Goal: Entertainment & Leisure: Consume media (video, audio)

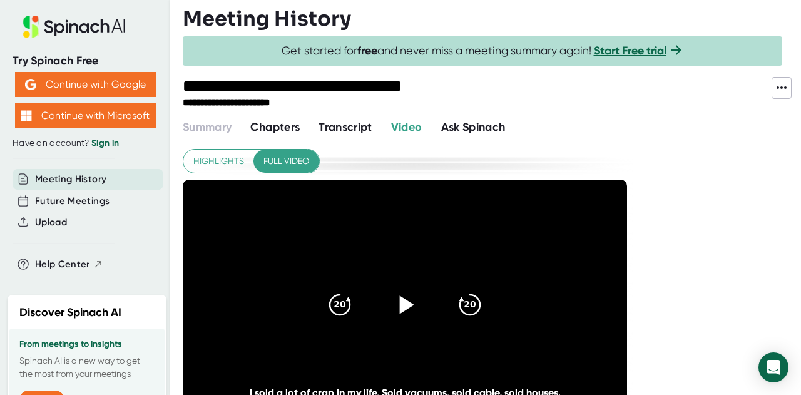
scroll to position [63, 0]
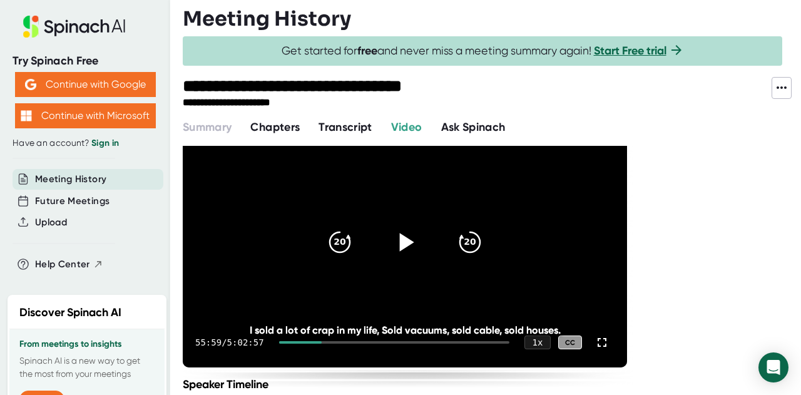
click at [403, 242] on icon at bounding box center [407, 242] width 14 height 18
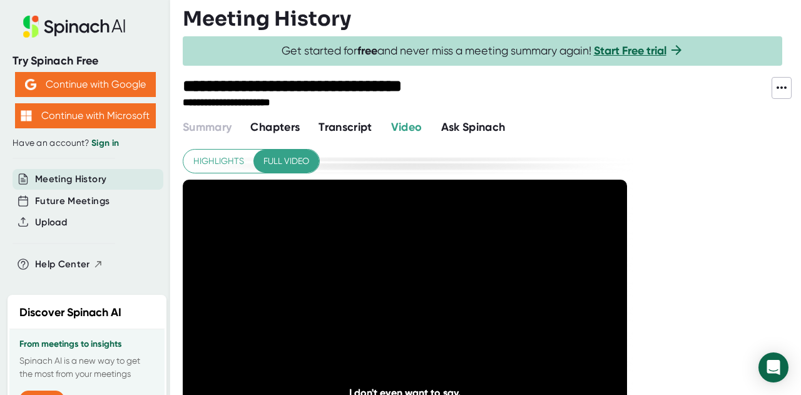
scroll to position [63, 0]
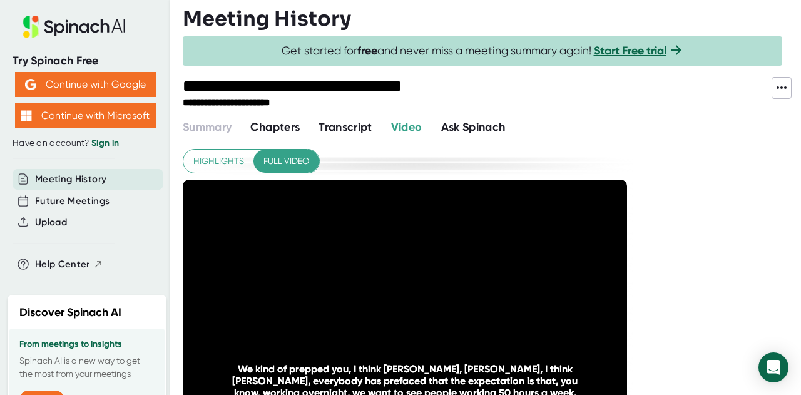
scroll to position [63, 0]
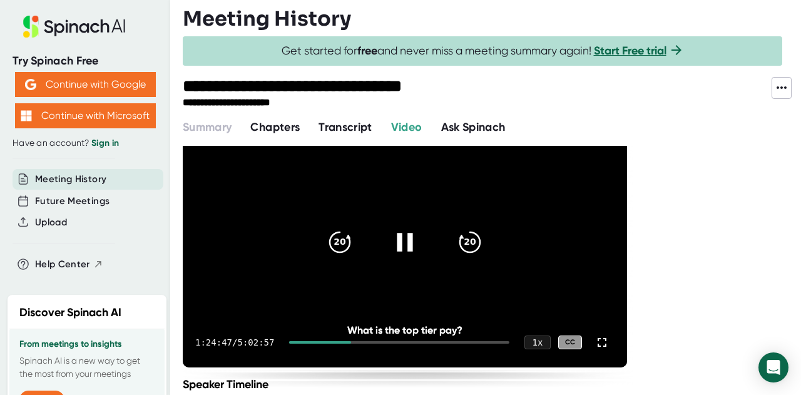
click at [406, 238] on icon at bounding box center [404, 242] width 31 height 31
click at [401, 241] on icon at bounding box center [407, 242] width 14 height 18
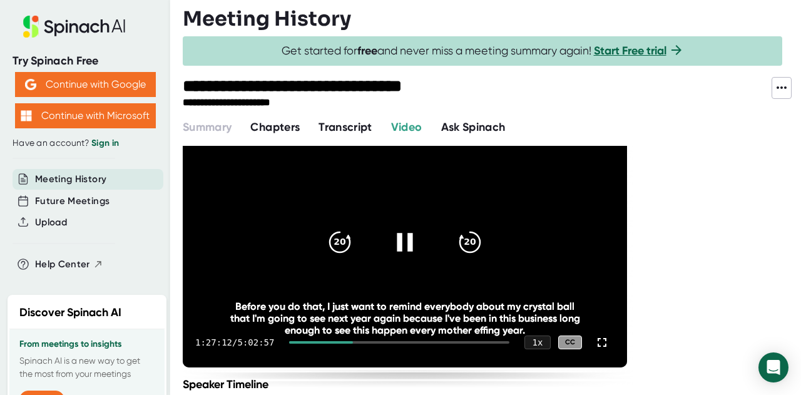
click at [406, 239] on icon at bounding box center [404, 242] width 31 height 31
click at [736, 142] on div "**********" at bounding box center [492, 197] width 619 height 395
